Goal: Task Accomplishment & Management: Manage account settings

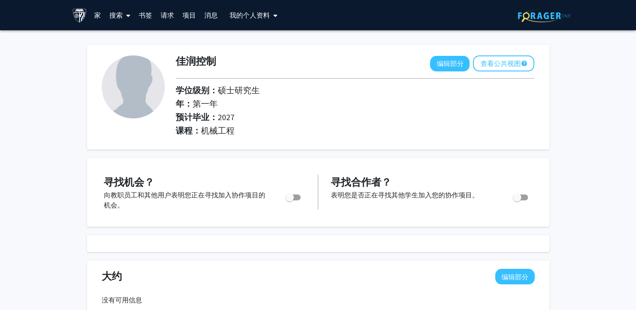
click at [120, 18] on font "搜索" at bounding box center [115, 15] width 13 height 8
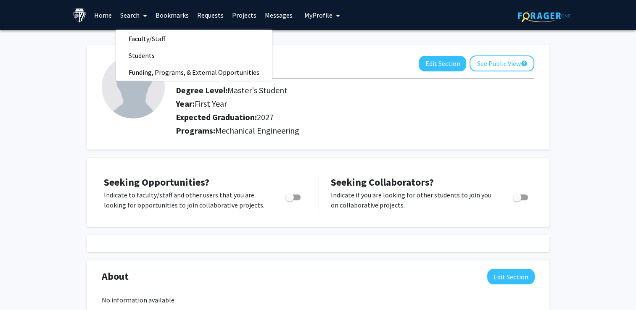
click at [281, 139] on div "JiaRun control Edit Section See Public View help Degree Level: Master's Student…" at bounding box center [318, 97] width 463 height 105
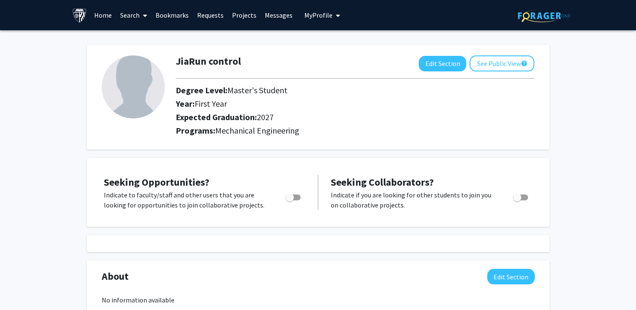
click at [140, 16] on span at bounding box center [144, 15] width 8 height 29
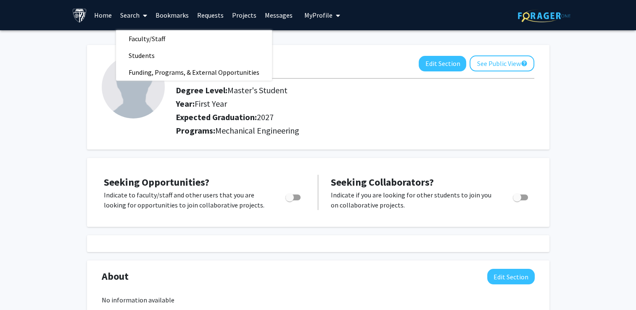
click at [291, 199] on span "Toggle" at bounding box center [290, 197] width 8 height 8
click at [290, 201] on input "Are you actively seeking opportunities?" at bounding box center [289, 201] width 0 height 0
checkbox input "true"
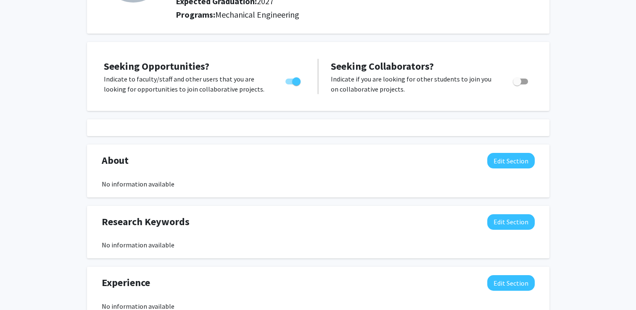
scroll to position [126, 0]
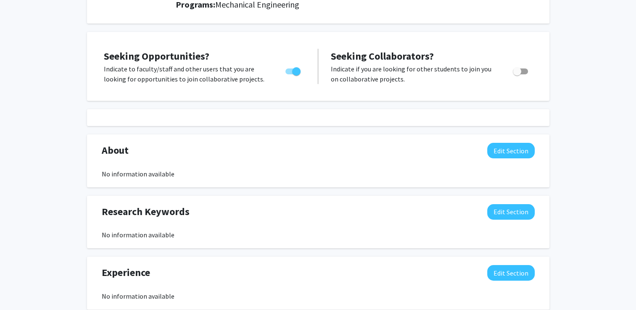
click at [145, 145] on div "About Edit Section" at bounding box center [318, 152] width 446 height 19
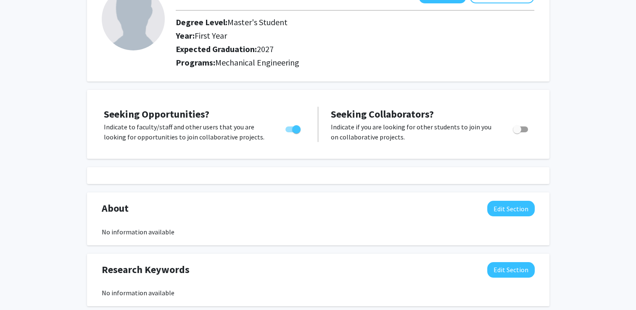
scroll to position [0, 0]
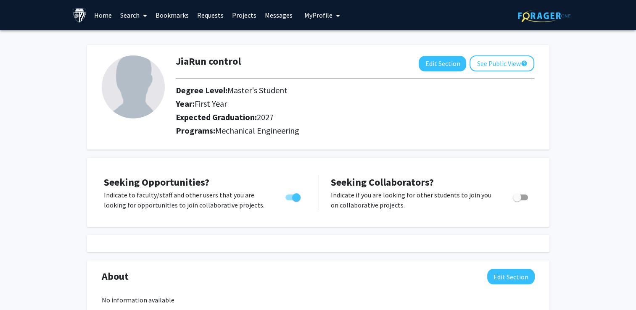
click at [222, 58] on h1 "JiaRun control" at bounding box center [208, 62] width 65 height 12
click at [239, 59] on h1 "JiaRun control" at bounding box center [208, 62] width 65 height 12
drag, startPoint x: 239, startPoint y: 59, endPoint x: 389, endPoint y: 50, distance: 149.6
click at [389, 50] on div "JiaRun control Edit Section See Public View help Degree Level: Master's Student…" at bounding box center [318, 97] width 463 height 105
click at [248, 86] on font "Master's Student" at bounding box center [258, 90] width 60 height 11
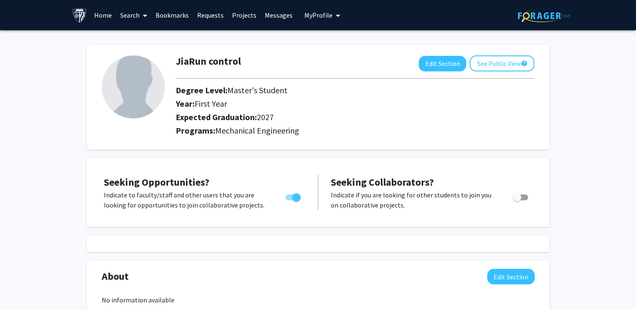
click at [124, 89] on img at bounding box center [133, 87] width 63 height 63
drag, startPoint x: 130, startPoint y: 87, endPoint x: 116, endPoint y: 87, distance: 14.7
click at [116, 87] on img at bounding box center [133, 87] width 63 height 63
click at [496, 59] on font "See Public View" at bounding box center [499, 63] width 44 height 8
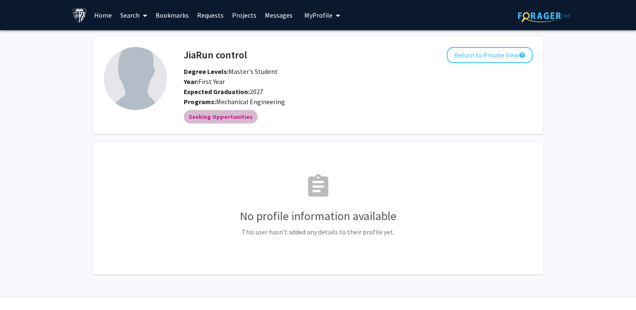
click at [241, 113] on mat-chip "Seeking Opportunities" at bounding box center [221, 116] width 74 height 13
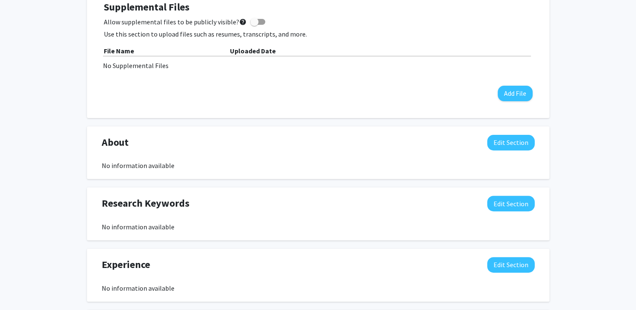
scroll to position [252, 0]
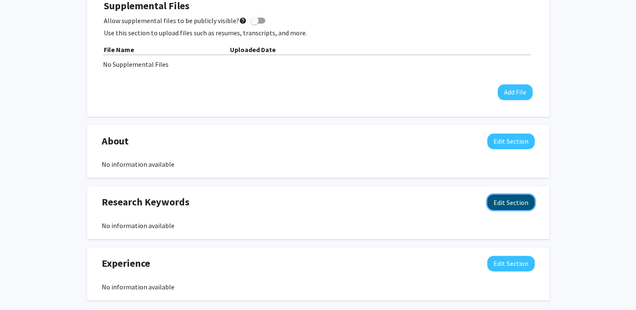
click at [524, 201] on button "Edit Section" at bounding box center [511, 203] width 48 height 16
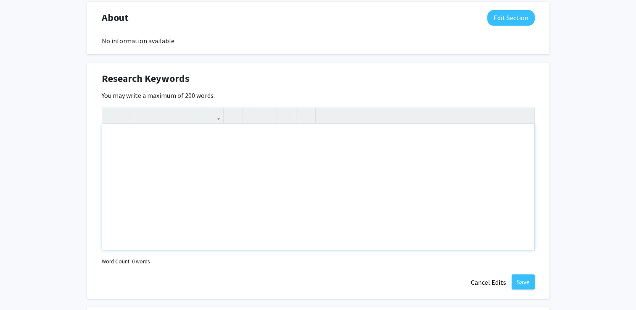
scroll to position [379, 0]
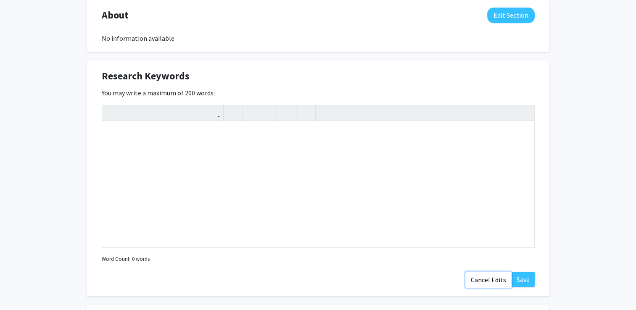
click at [500, 274] on button "Cancel Edits" at bounding box center [489, 280] width 46 height 16
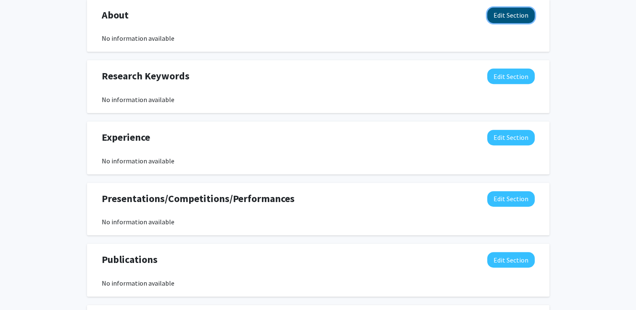
click at [498, 9] on button "Edit Section" at bounding box center [511, 16] width 48 height 16
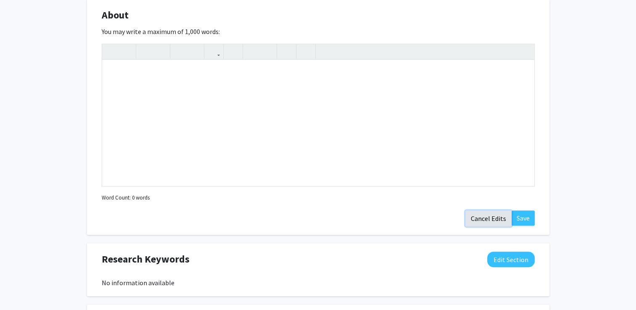
click at [502, 214] on button "Cancel Edits" at bounding box center [489, 219] width 46 height 16
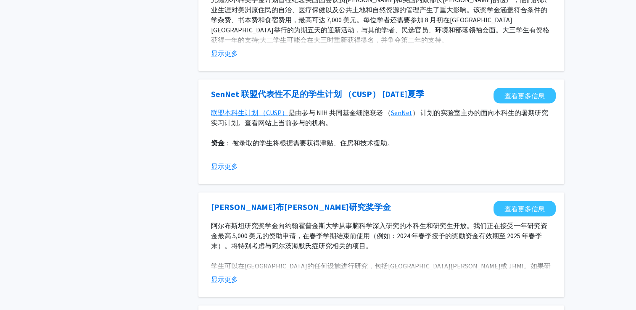
scroll to position [379, 0]
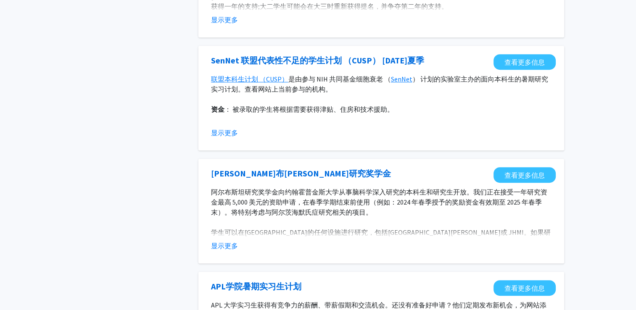
drag, startPoint x: 144, startPoint y: 154, endPoint x: 71, endPoint y: 157, distance: 72.8
click at [71, 157] on div "标签 机会类型 内部 外部" at bounding box center [129, 239] width 126 height 1162
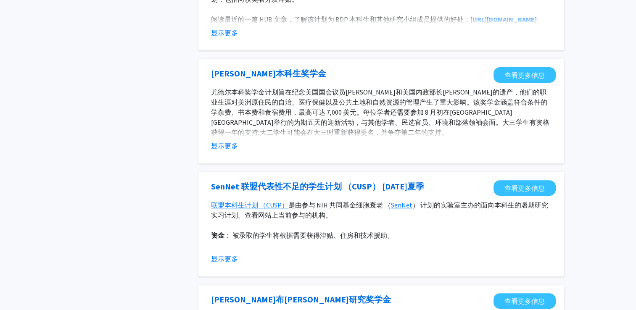
scroll to position [0, 0]
